Goal: Information Seeking & Learning: Learn about a topic

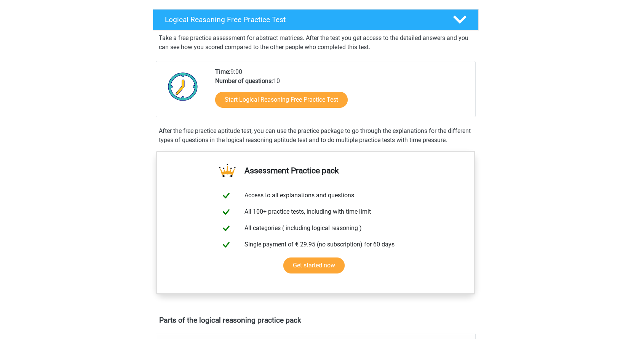
scroll to position [114, 0]
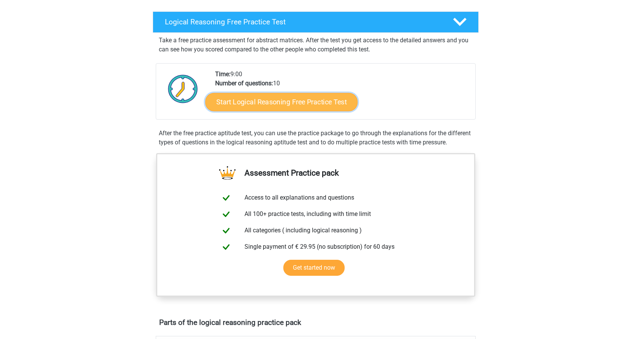
click at [286, 99] on link "Start Logical Reasoning Free Practice Test" at bounding box center [281, 102] width 152 height 18
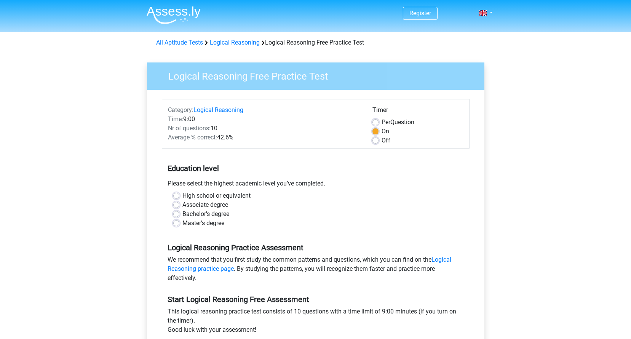
click at [182, 198] on label "High school or equivalent" at bounding box center [216, 195] width 68 height 9
click at [177, 198] on input "High school or equivalent" at bounding box center [176, 195] width 6 height 8
radio input "true"
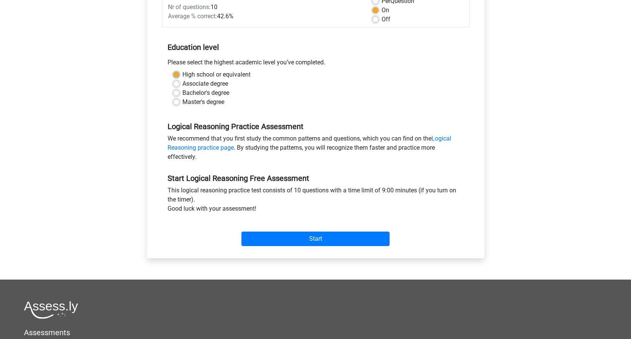
scroll to position [152, 0]
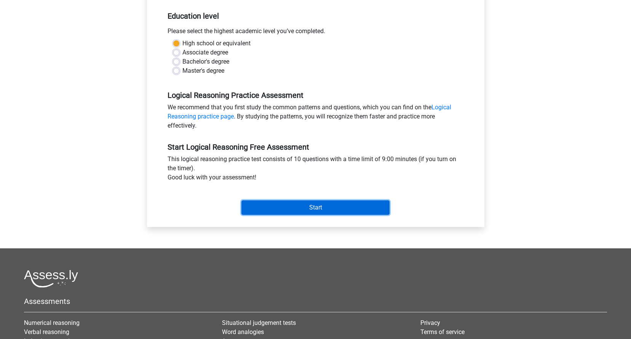
click at [277, 209] on input "Start" at bounding box center [315, 207] width 148 height 14
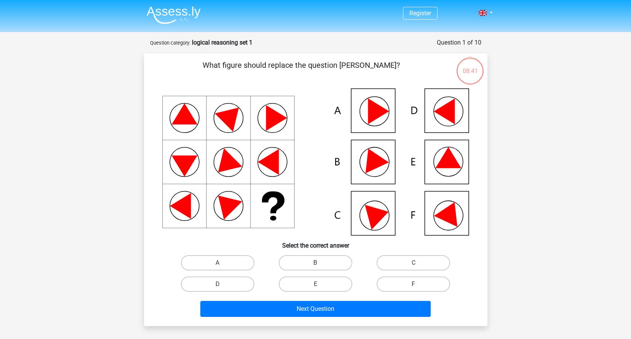
click at [383, 147] on icon at bounding box center [315, 161] width 307 height 147
click at [312, 263] on label "B" at bounding box center [316, 262] width 74 height 15
click at [315, 263] on input "B" at bounding box center [317, 265] width 5 height 5
radio input "true"
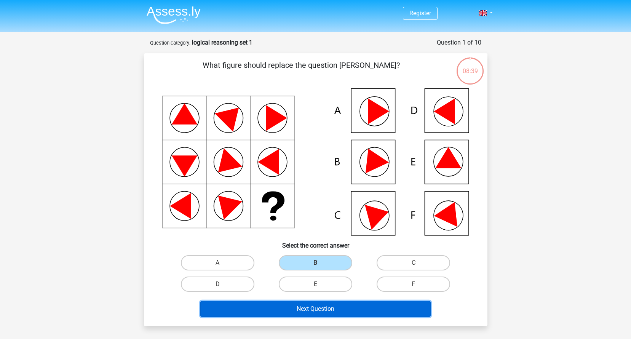
click at [342, 303] on button "Next Question" at bounding box center [315, 309] width 230 height 16
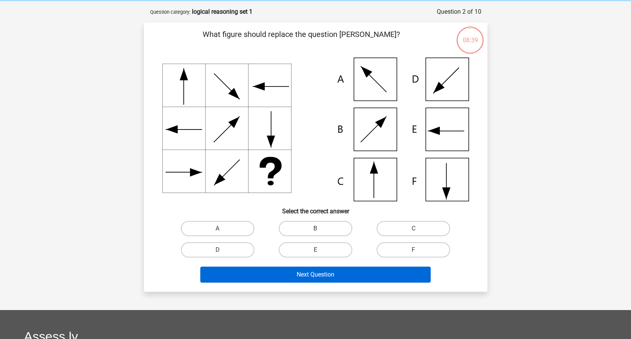
scroll to position [38, 0]
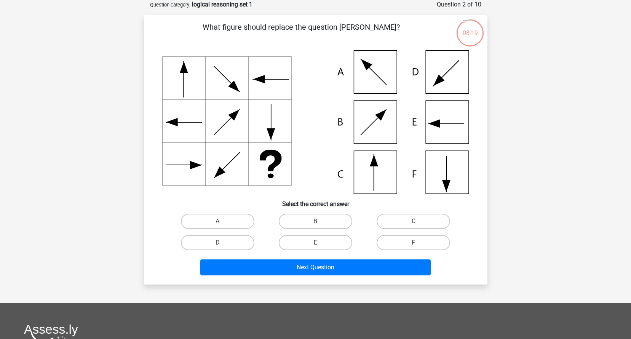
click at [427, 214] on label "C" at bounding box center [414, 221] width 74 height 15
click at [419, 221] on input "C" at bounding box center [416, 223] width 5 height 5
radio input "true"
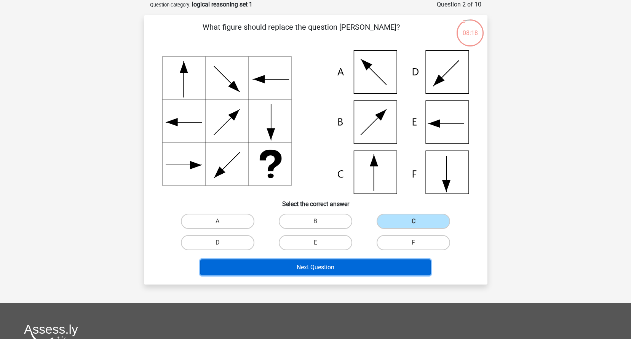
click at [368, 271] on button "Next Question" at bounding box center [315, 267] width 230 height 16
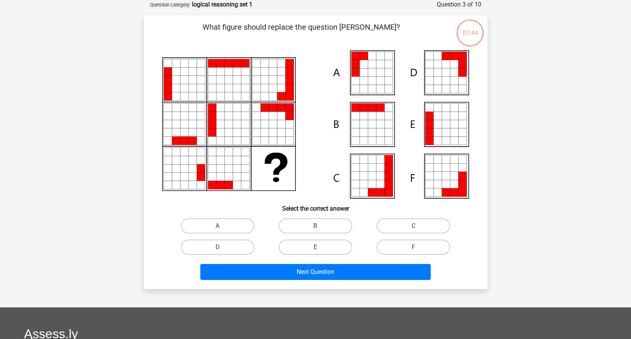
click at [378, 62] on icon at bounding box center [380, 64] width 8 height 8
click at [235, 230] on label "A" at bounding box center [218, 225] width 74 height 15
click at [222, 230] on input "A" at bounding box center [219, 228] width 5 height 5
radio input "true"
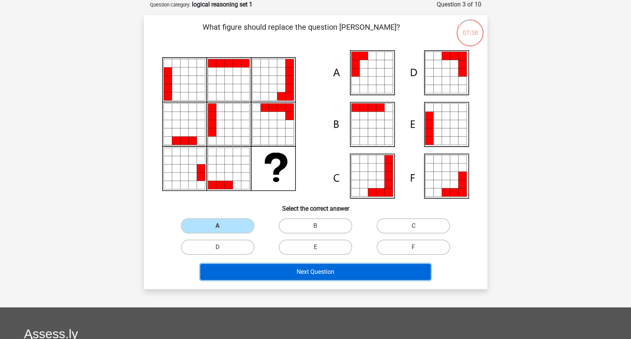
click at [312, 272] on button "Next Question" at bounding box center [315, 272] width 230 height 16
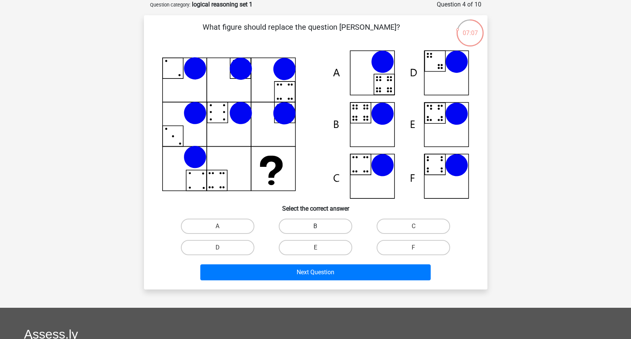
click at [319, 219] on label "B" at bounding box center [316, 226] width 74 height 15
click at [319, 226] on input "B" at bounding box center [317, 228] width 5 height 5
radio input "true"
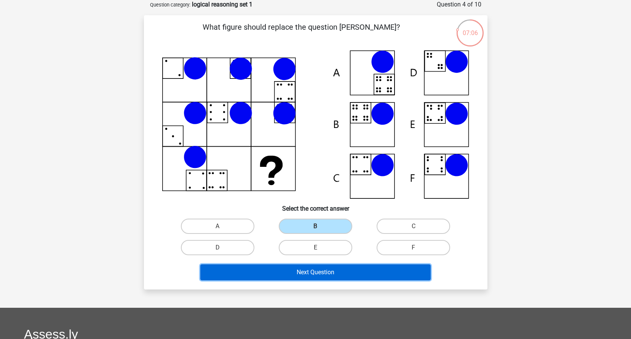
click at [335, 272] on button "Next Question" at bounding box center [315, 272] width 230 height 16
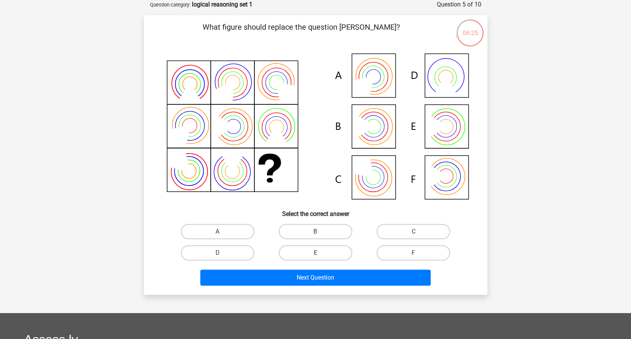
click at [376, 89] on icon at bounding box center [315, 127] width 307 height 154
click at [226, 226] on label "A" at bounding box center [218, 231] width 74 height 15
click at [222, 232] on input "A" at bounding box center [219, 234] width 5 height 5
radio input "true"
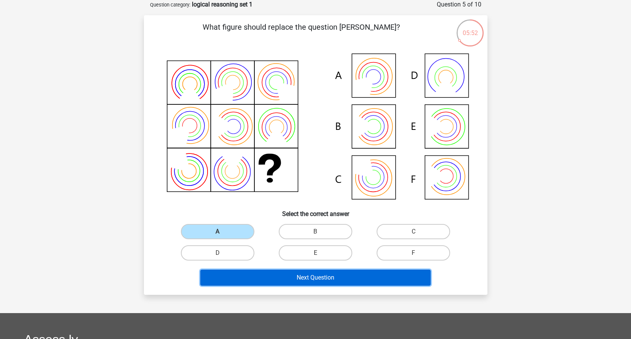
click at [339, 274] on button "Next Question" at bounding box center [315, 278] width 230 height 16
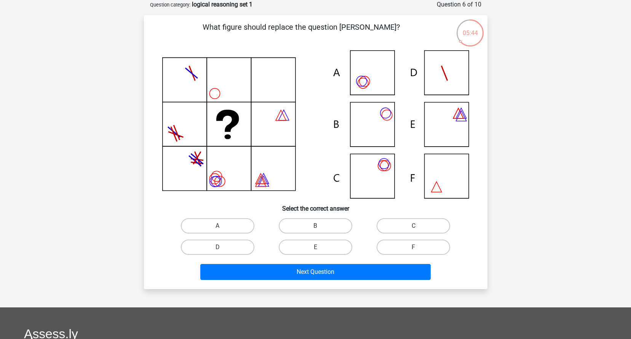
click at [374, 165] on icon at bounding box center [315, 124] width 307 height 148
click at [409, 229] on label "C" at bounding box center [414, 225] width 74 height 15
click at [414, 229] on input "C" at bounding box center [416, 228] width 5 height 5
radio input "true"
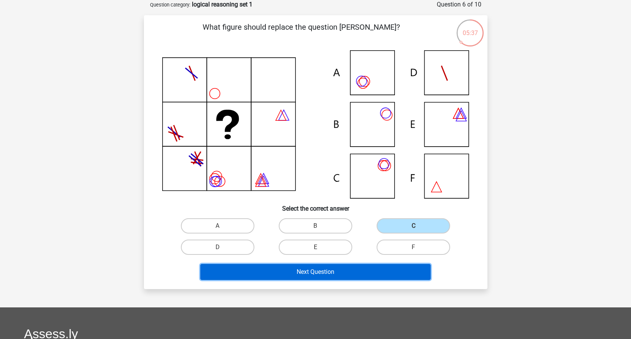
click at [307, 272] on button "Next Question" at bounding box center [315, 272] width 230 height 16
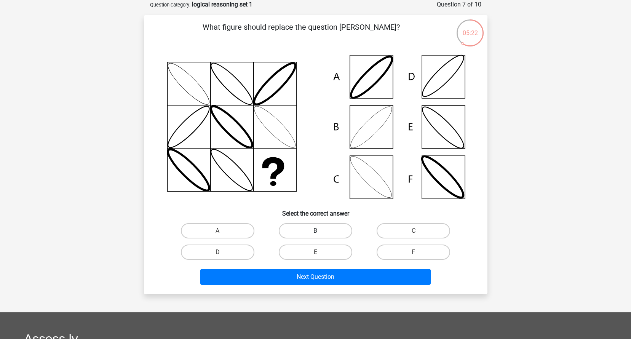
click at [309, 235] on label "B" at bounding box center [316, 230] width 74 height 15
click at [315, 235] on input "B" at bounding box center [317, 233] width 5 height 5
radio input "true"
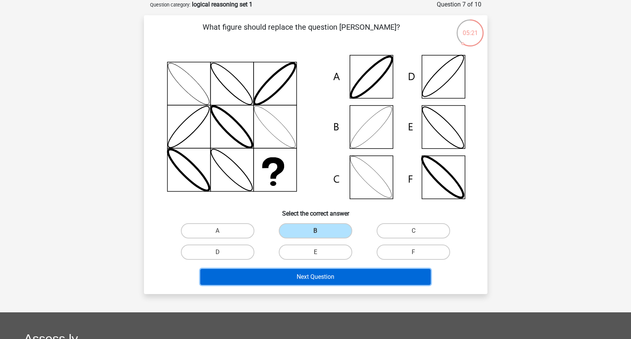
click at [327, 279] on button "Next Question" at bounding box center [315, 277] width 230 height 16
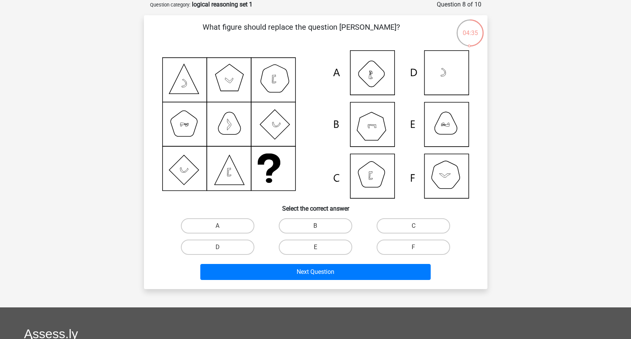
click at [365, 182] on icon at bounding box center [315, 124] width 307 height 148
click at [402, 231] on label "C" at bounding box center [414, 225] width 74 height 15
click at [414, 231] on input "C" at bounding box center [416, 228] width 5 height 5
radio input "true"
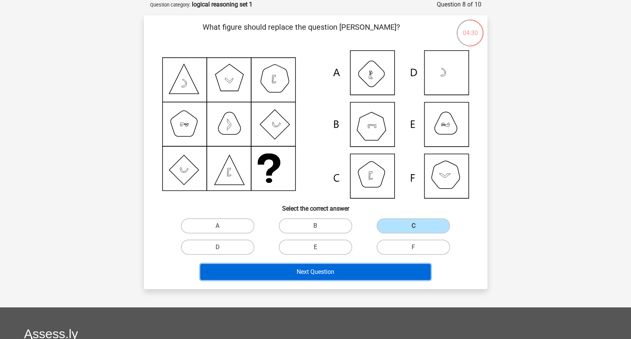
click at [339, 273] on button "Next Question" at bounding box center [315, 272] width 230 height 16
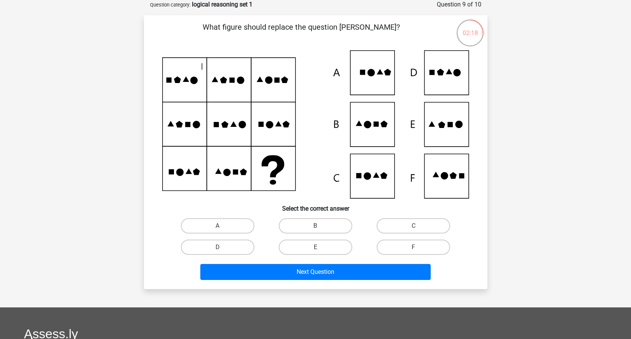
click at [449, 120] on icon at bounding box center [315, 124] width 307 height 148
click at [309, 245] on label "E" at bounding box center [316, 247] width 74 height 15
click at [315, 247] on input "E" at bounding box center [317, 249] width 5 height 5
radio input "true"
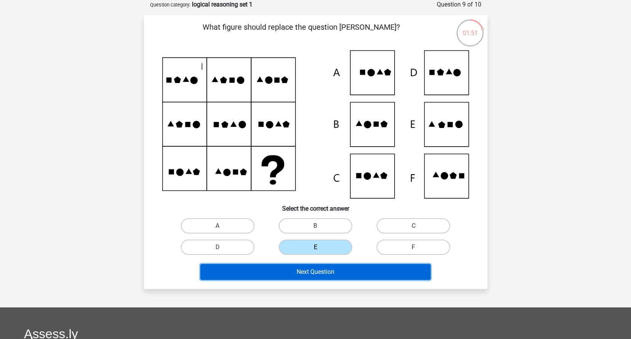
click at [356, 272] on button "Next Question" at bounding box center [315, 272] width 230 height 16
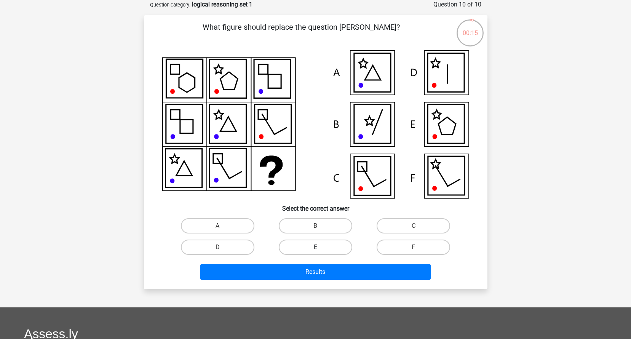
click at [302, 247] on label "E" at bounding box center [316, 247] width 74 height 15
click at [315, 247] on input "E" at bounding box center [317, 249] width 5 height 5
radio input "true"
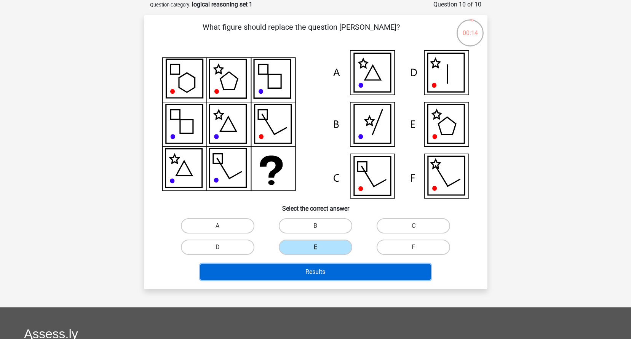
click at [315, 272] on button "Results" at bounding box center [315, 272] width 230 height 16
